Goal: Communication & Community: Answer question/provide support

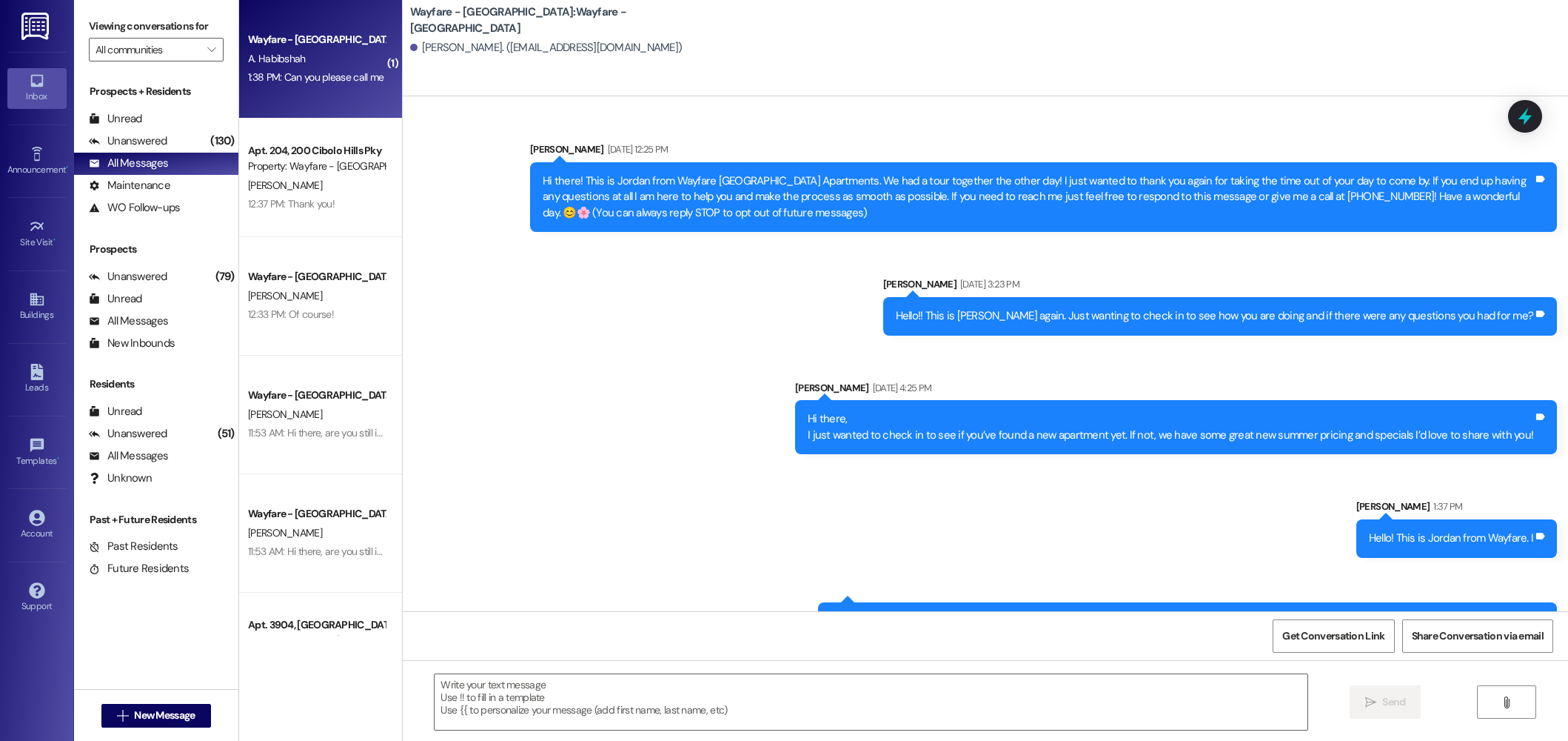
scroll to position [227, 0]
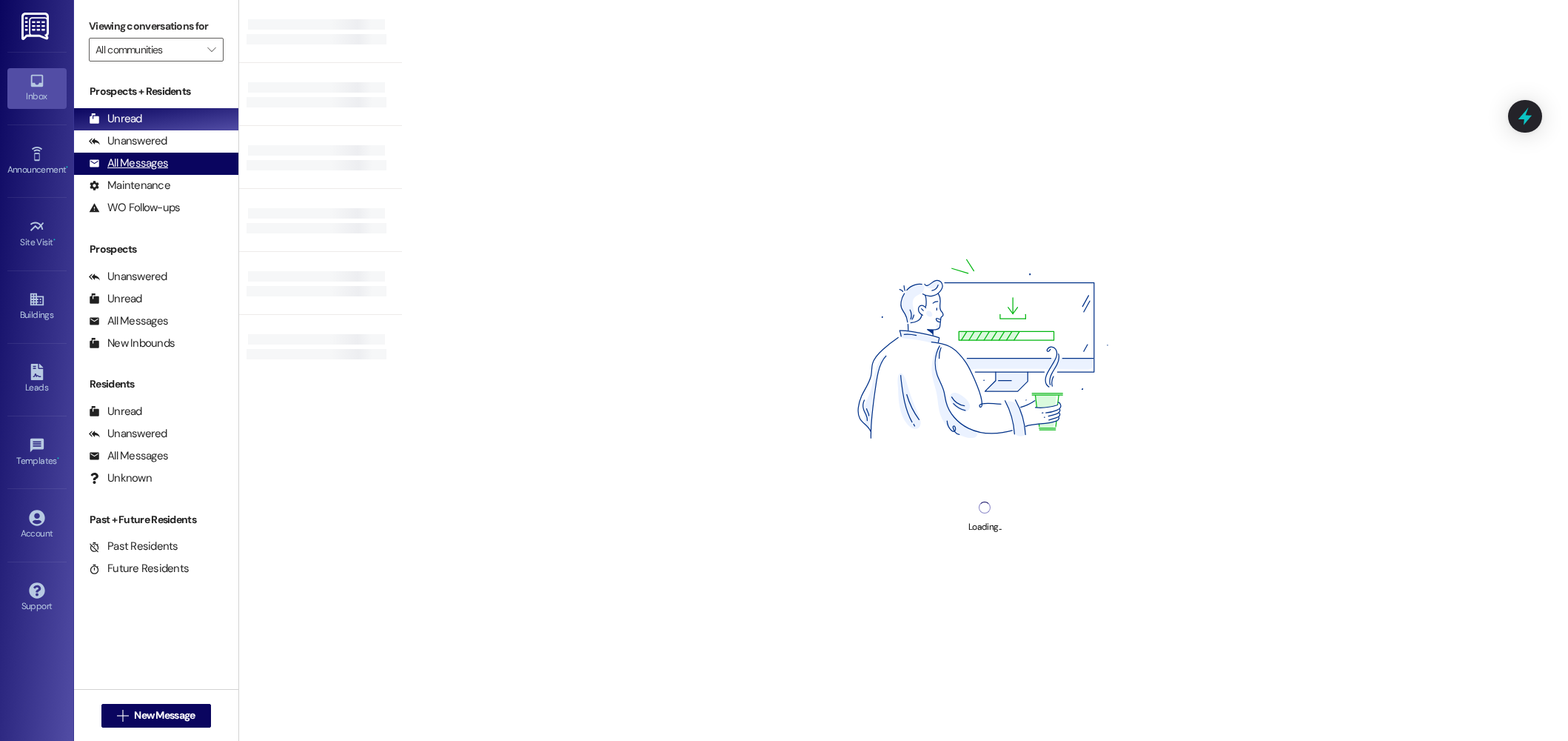
click at [125, 170] on div "All Messages" at bounding box center [128, 163] width 79 height 15
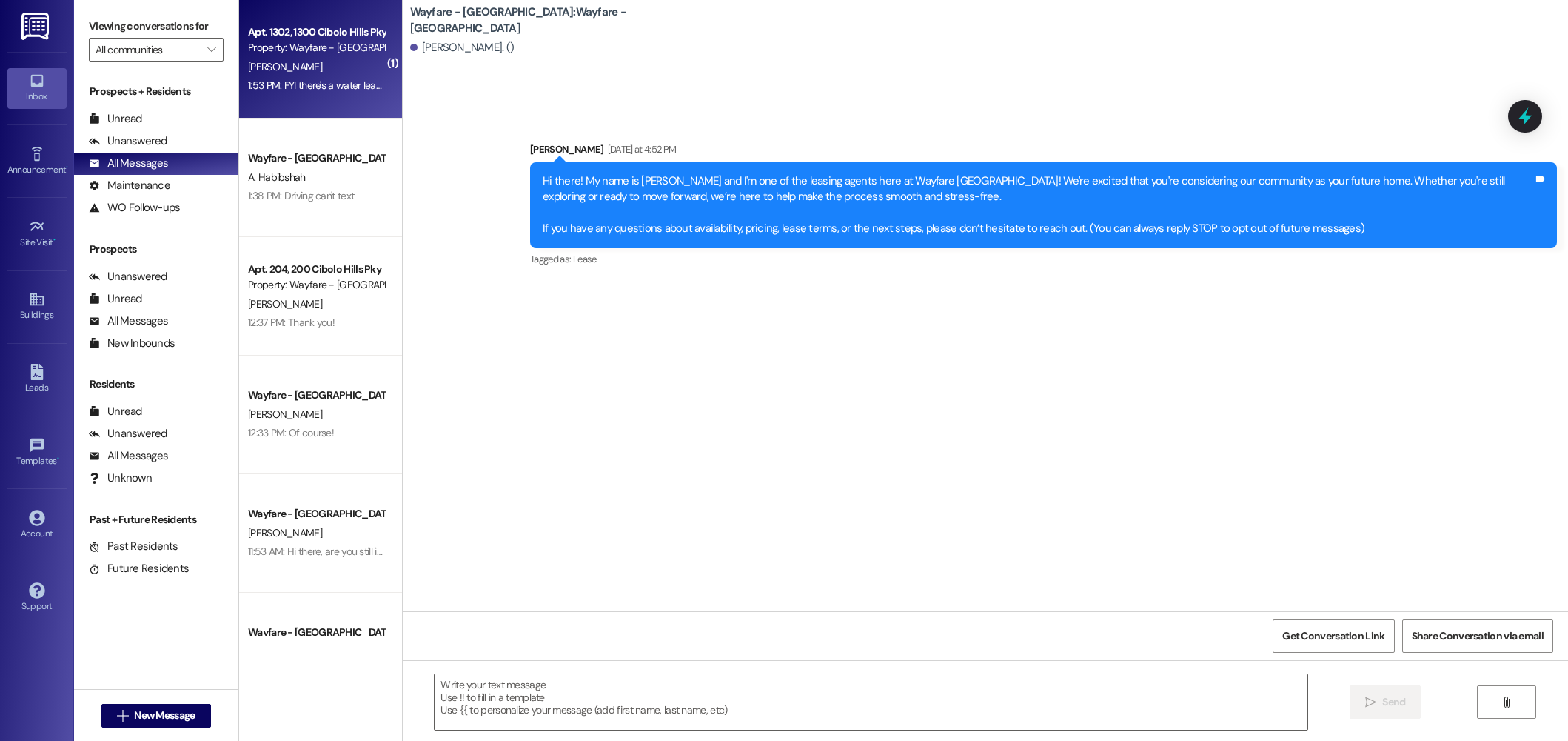
click at [328, 86] on div "1:53 PM: FYI there's a water leak coming from 1402's front flower bed. It's [PE…" at bounding box center [456, 85] width 415 height 13
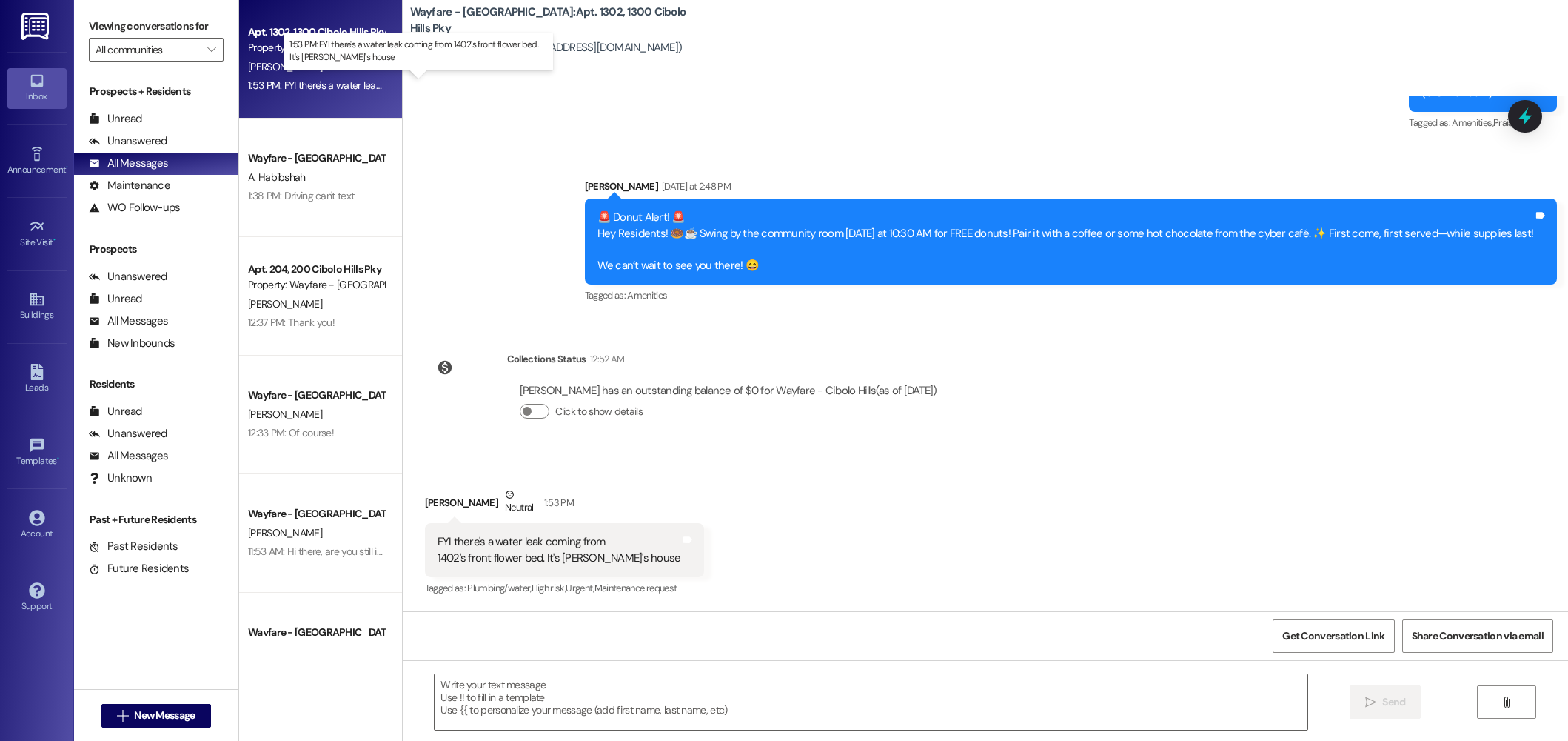
scroll to position [26444, 0]
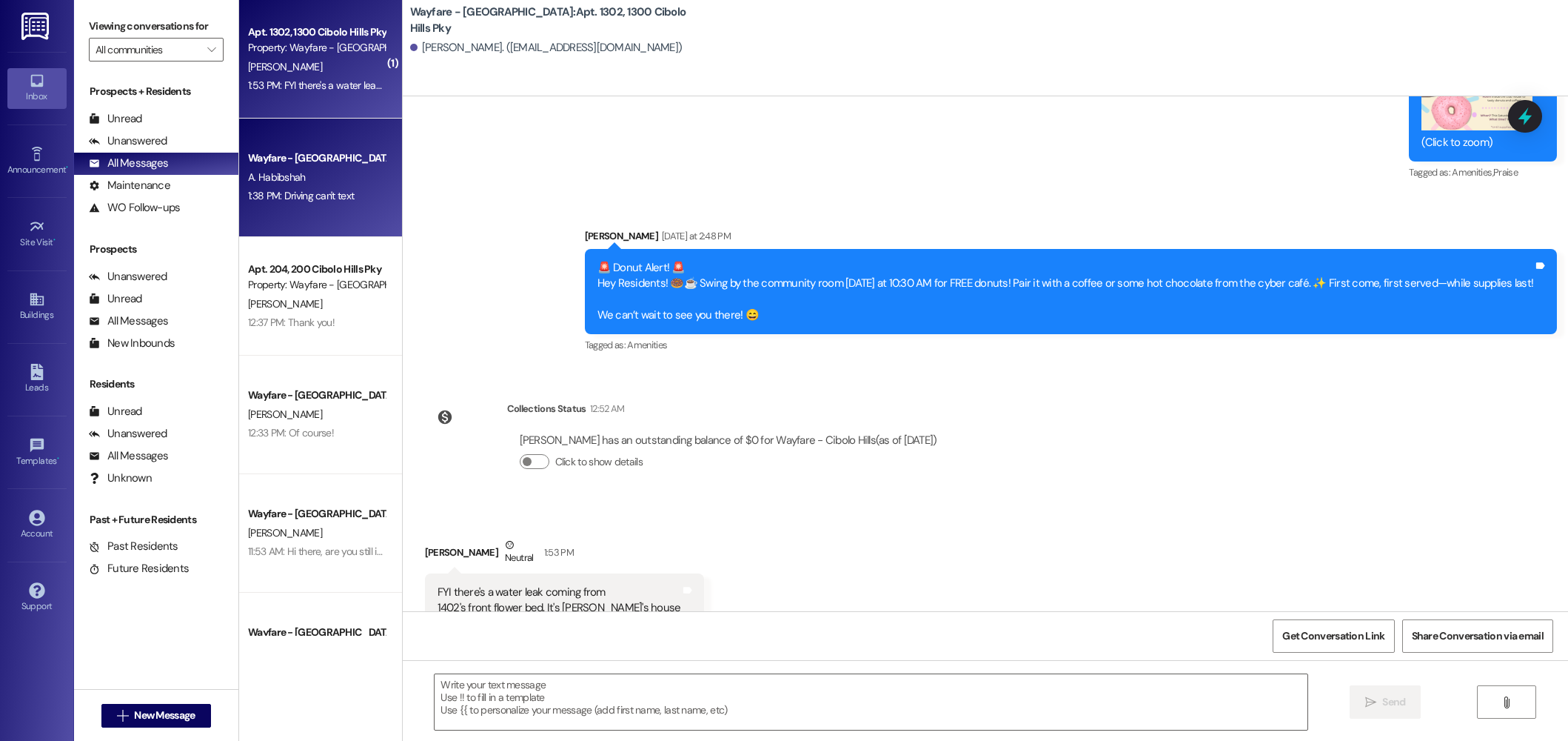
click at [275, 171] on span "A. Habibshah" at bounding box center [277, 177] width 57 height 13
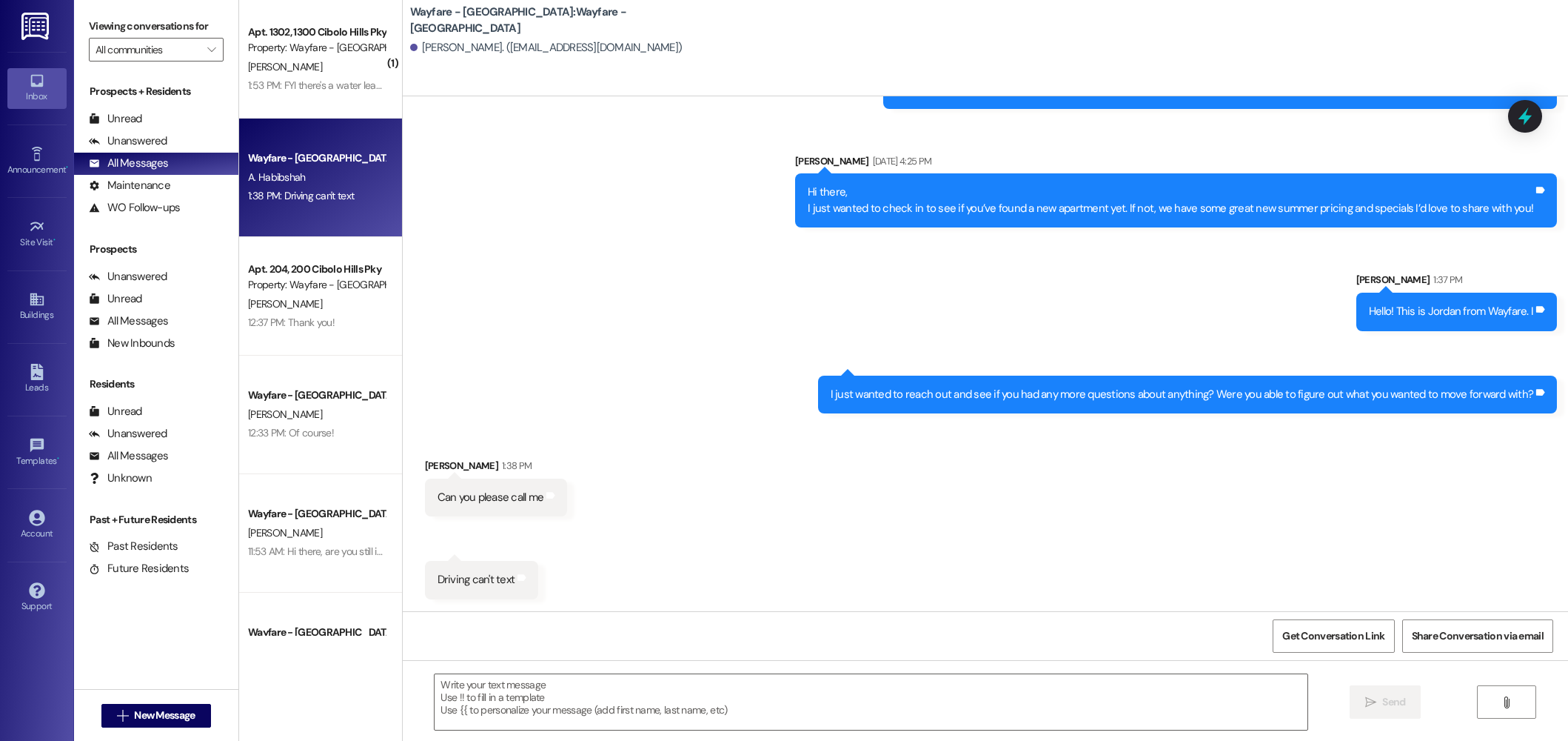
scroll to position [227, 0]
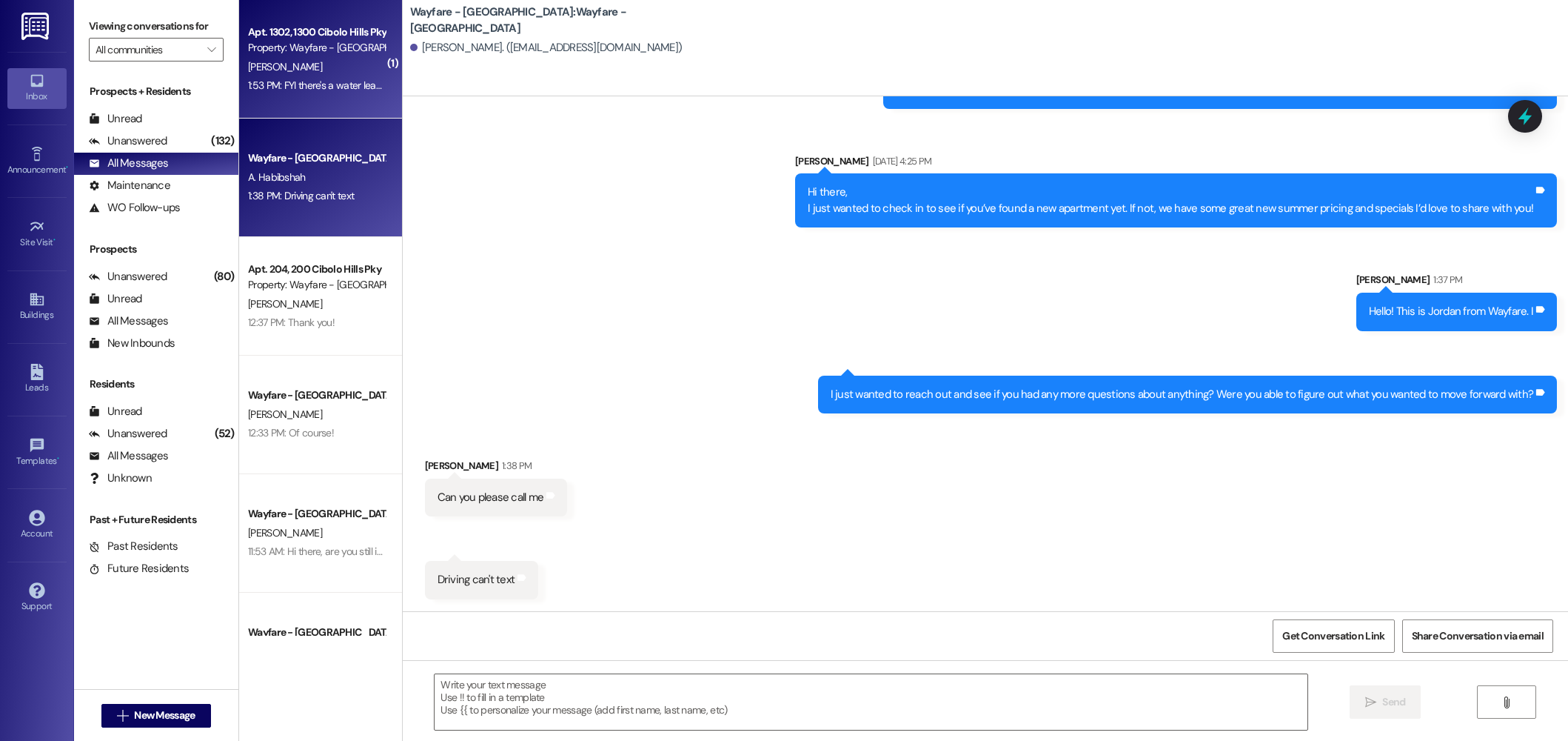
click at [291, 86] on div "1:53 PM: FYI there's a water leak coming from 1402's front flower bed. It's [PE…" at bounding box center [456, 85] width 415 height 13
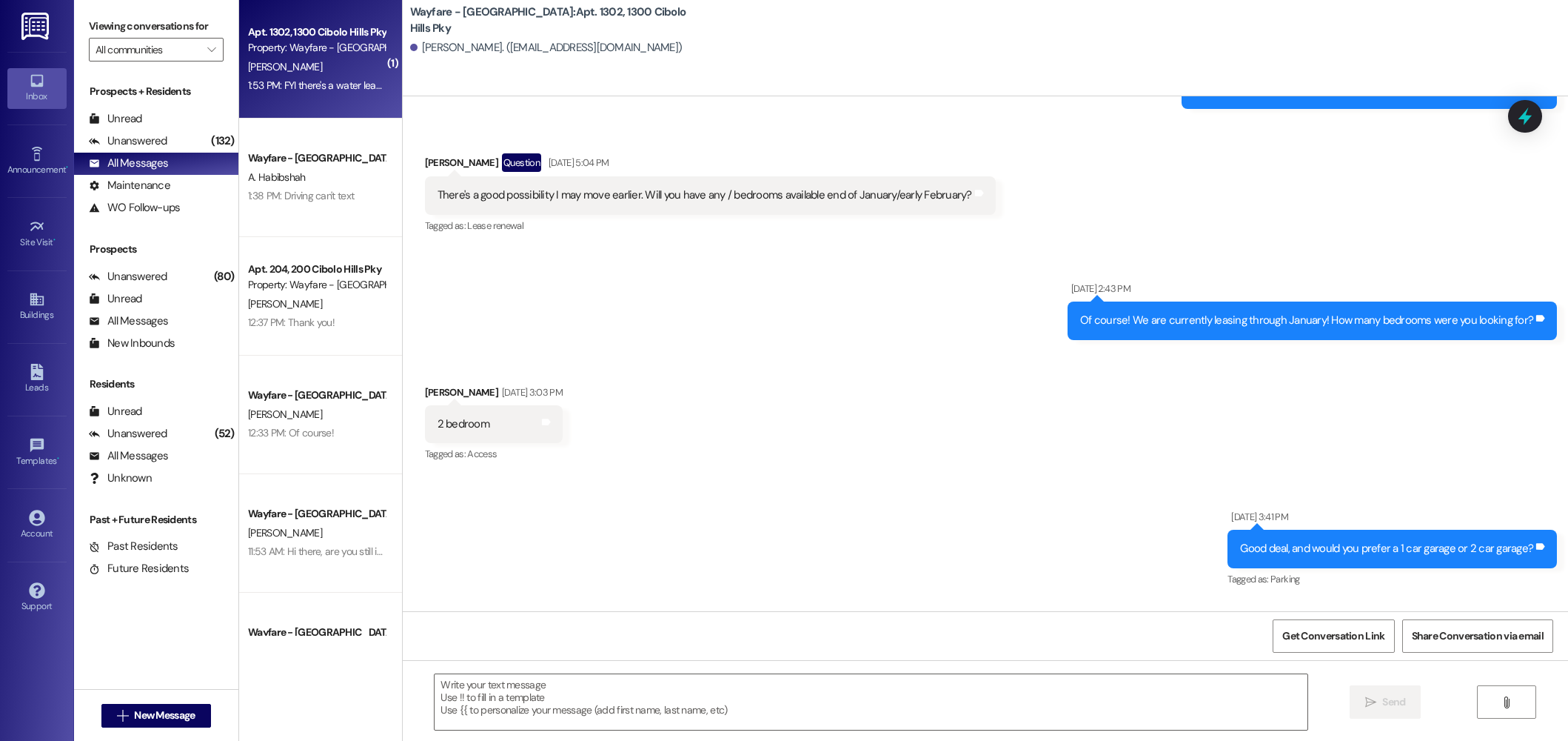
scroll to position [26444, 0]
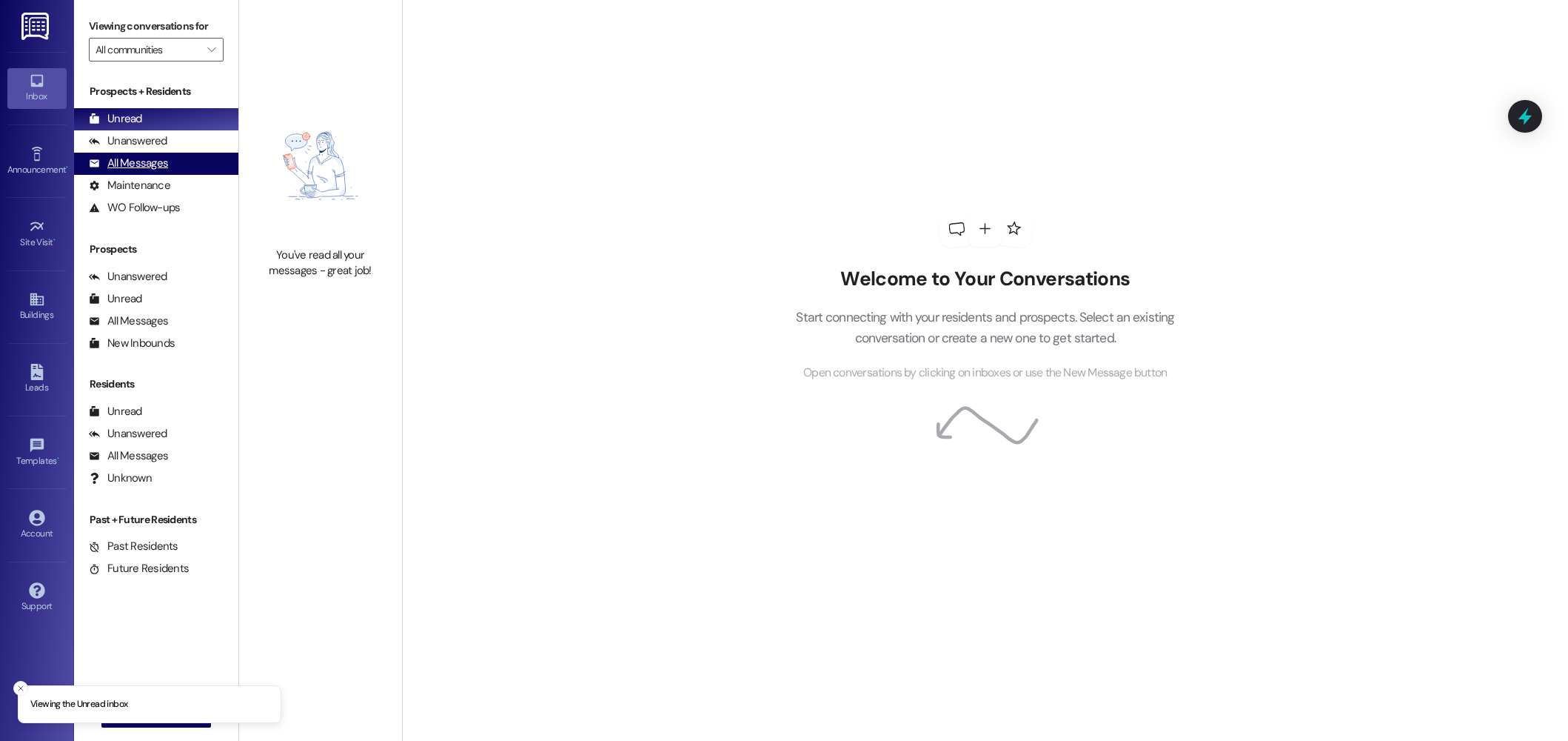
click at [136, 155] on div "All Messages" at bounding box center [128, 163] width 79 height 15
click at [113, 170] on div "All Messages" at bounding box center [128, 163] width 79 height 15
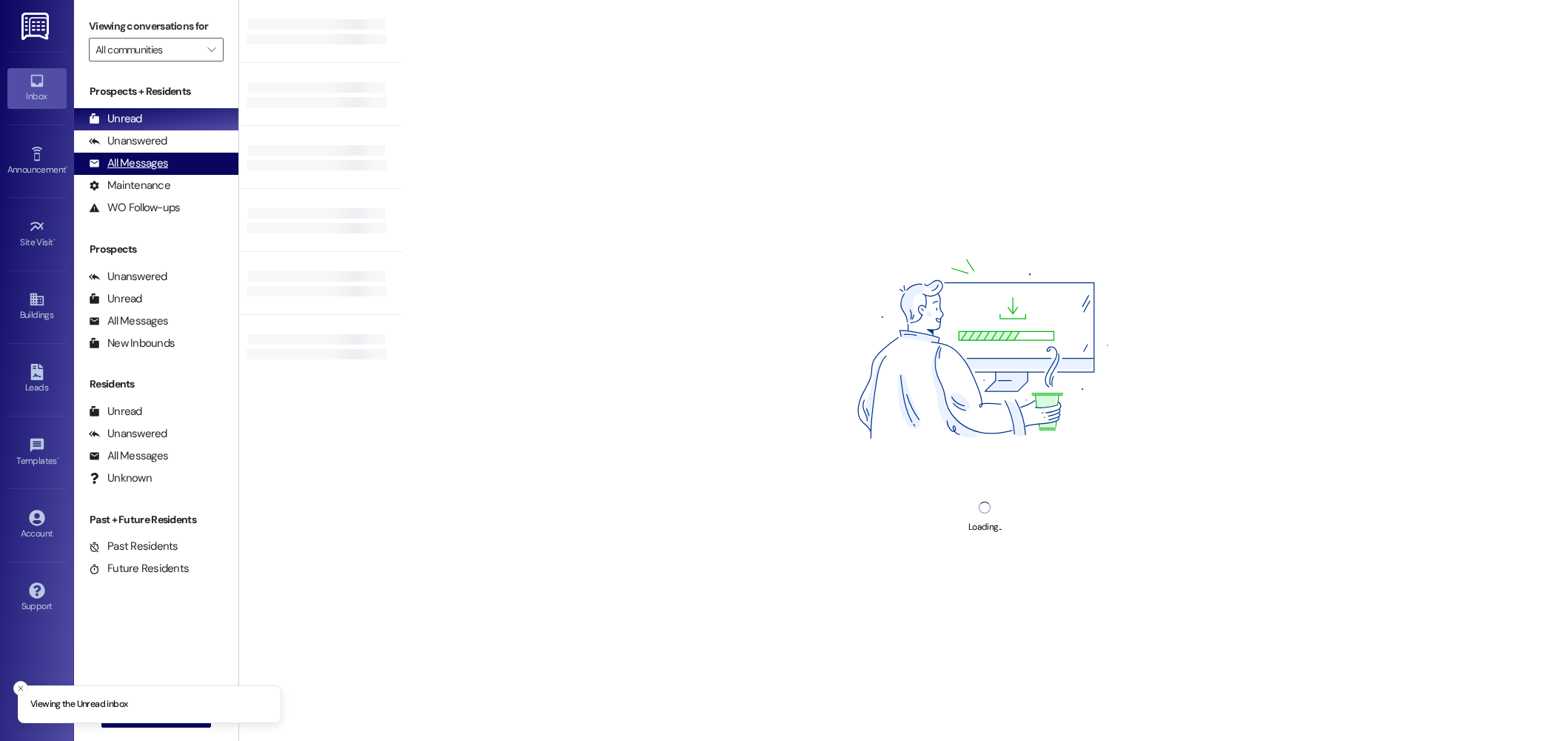
click at [159, 167] on div "All Messages" at bounding box center [128, 163] width 79 height 15
click at [150, 169] on div "All Messages" at bounding box center [128, 163] width 79 height 15
